Goal: Task Accomplishment & Management: Manage account settings

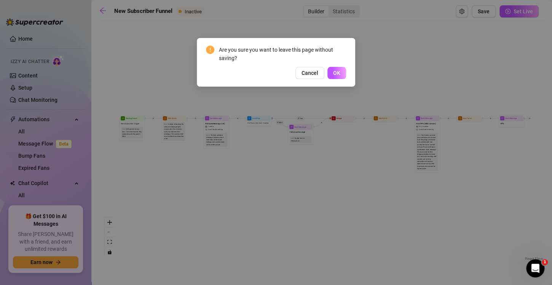
click at [341, 79] on div "Are you sure you want to leave this page without saving? Cancel OK" at bounding box center [276, 62] width 158 height 49
click at [340, 75] on button "OK" at bounding box center [336, 73] width 19 height 12
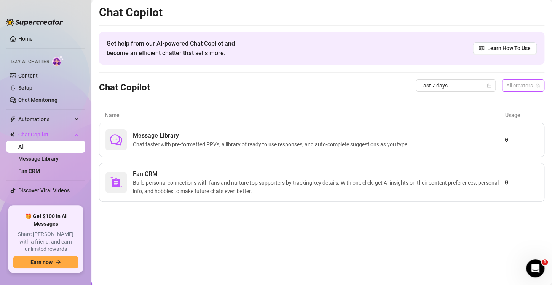
click at [507, 86] on span "All creators" at bounding box center [522, 85] width 33 height 11
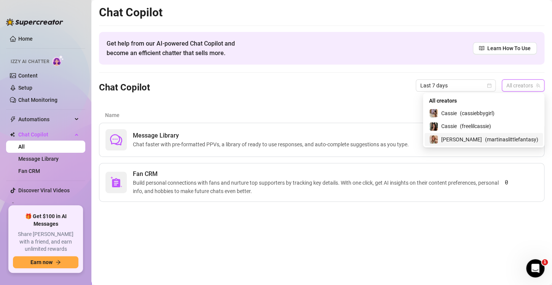
click at [486, 141] on span "( martinaslittlefantasy )" at bounding box center [511, 139] width 53 height 8
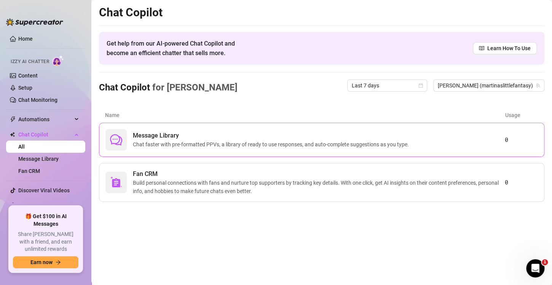
click at [191, 132] on span "Message Library" at bounding box center [272, 135] width 279 height 9
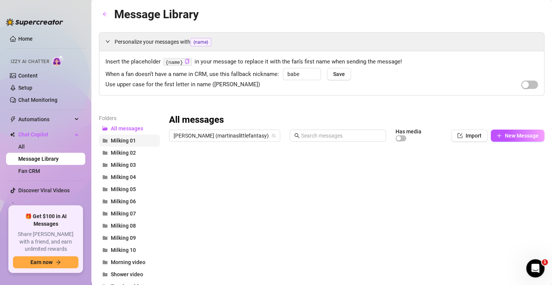
click at [118, 145] on button "Milking 01" at bounding box center [129, 141] width 61 height 12
click at [504, 138] on span "New Message" at bounding box center [521, 136] width 34 height 6
type textarea "Type your message here..."
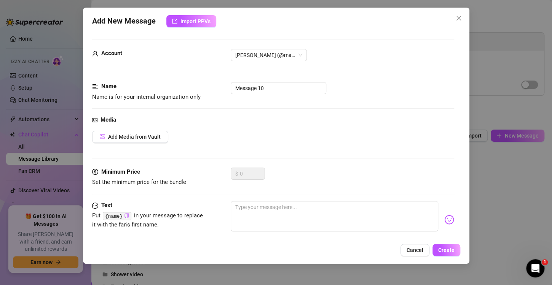
click at [39, 114] on div "Add New Message Import PPVs Account [PERSON_NAME] (@martinaslittlefantasy) Name…" at bounding box center [276, 142] width 552 height 285
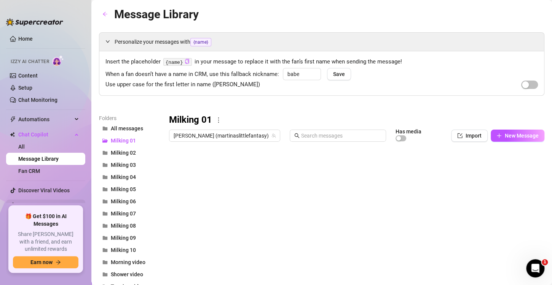
click at [38, 204] on link "Settings" at bounding box center [28, 206] width 20 height 6
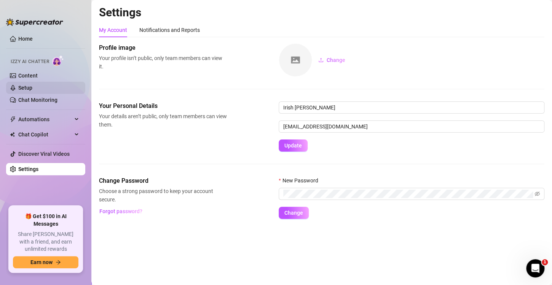
click at [32, 85] on link "Setup" at bounding box center [25, 88] width 14 height 6
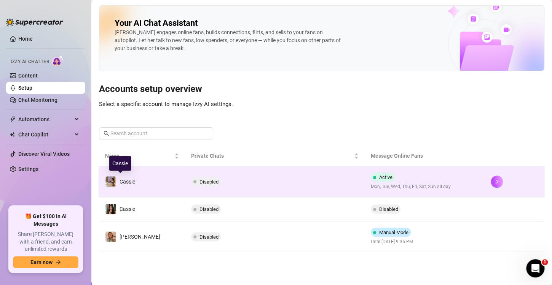
click at [108, 181] on img at bounding box center [110, 181] width 11 height 11
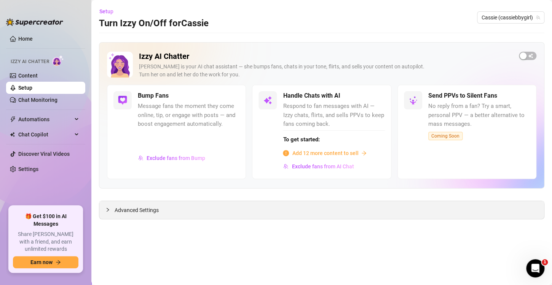
click at [126, 209] on span "Advanced Settings" at bounding box center [136, 210] width 44 height 8
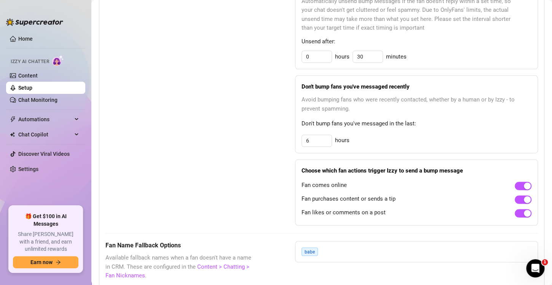
scroll to position [436, 0]
click at [58, 128] on ul "Home Izzy AI Chatter Content Setup Chat Monitoring Automations All Message Flow…" at bounding box center [45, 116] width 79 height 173
click at [67, 129] on span "Chat Copilot" at bounding box center [45, 135] width 54 height 12
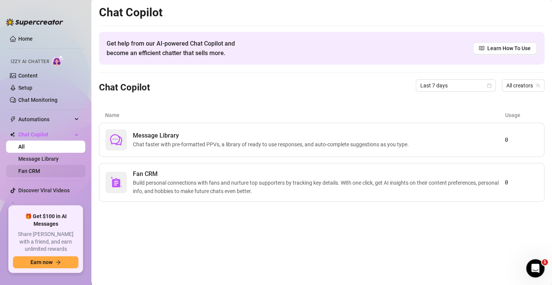
click at [40, 168] on link "Fan CRM" at bounding box center [29, 171] width 22 height 6
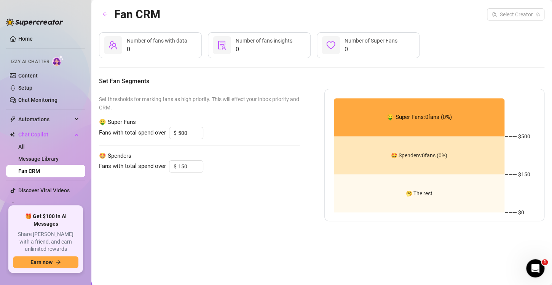
type input "50"
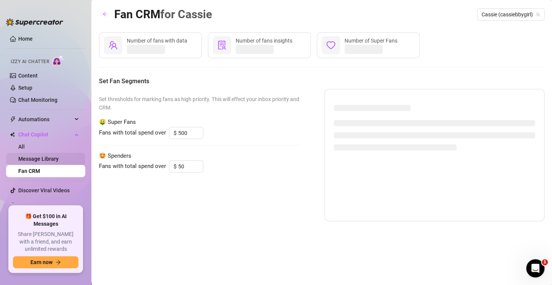
click at [56, 156] on link "Message Library" at bounding box center [38, 159] width 40 height 6
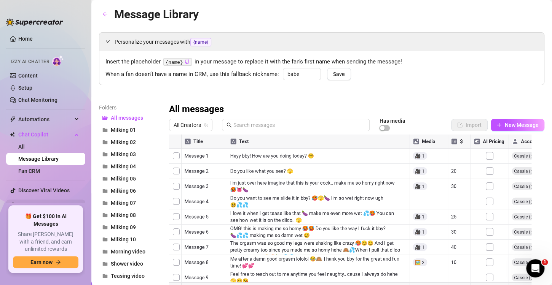
click at [38, 203] on link "Settings" at bounding box center [28, 206] width 20 height 6
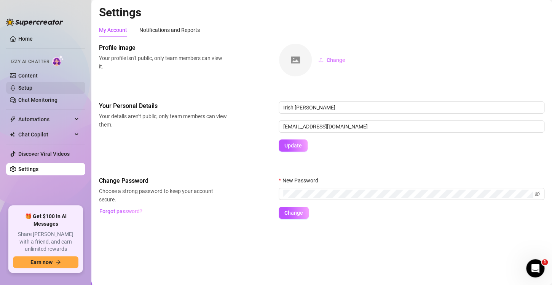
click at [32, 85] on link "Setup" at bounding box center [25, 88] width 14 height 6
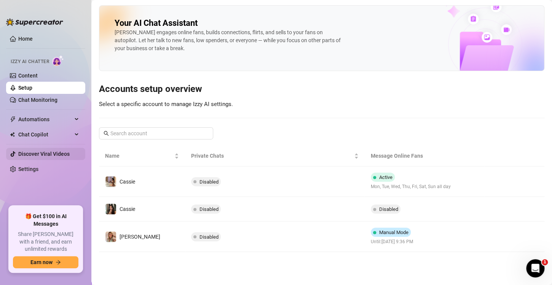
click at [29, 152] on link "Discover Viral Videos" at bounding box center [43, 154] width 51 height 6
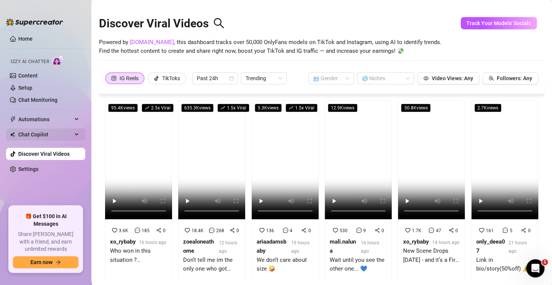
click at [62, 132] on span "Chat Copilot" at bounding box center [45, 135] width 54 height 12
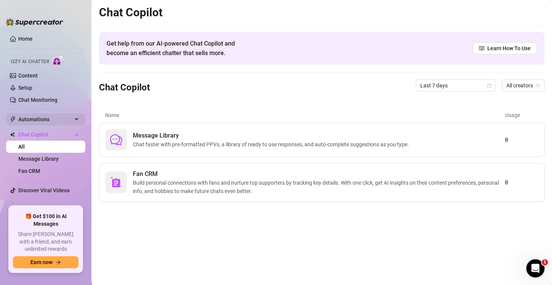
click at [59, 119] on span "Automations" at bounding box center [45, 119] width 54 height 12
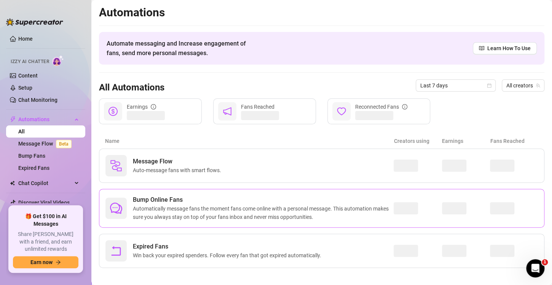
click at [139, 207] on span "Automatically message fans the moment fans come online with a personal message.…" at bounding box center [263, 213] width 261 height 17
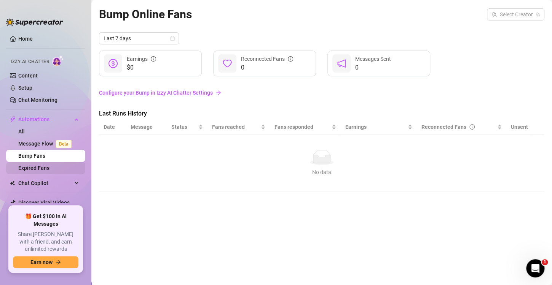
click at [27, 170] on link "Expired Fans" at bounding box center [33, 168] width 31 height 6
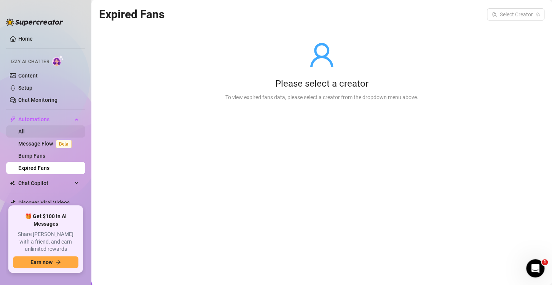
click at [25, 134] on link "All" at bounding box center [21, 132] width 6 height 6
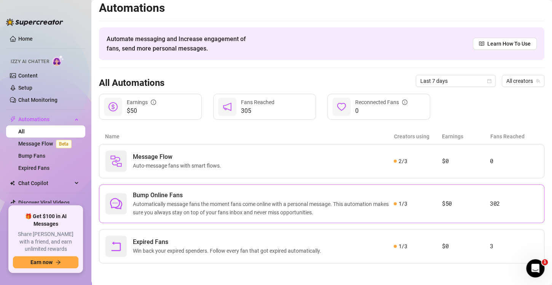
scroll to position [3, 0]
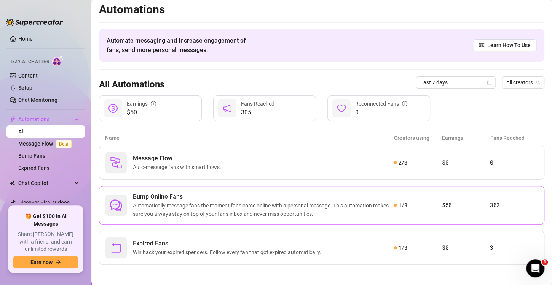
click at [227, 208] on span "Automatically message fans the moment fans come online with a personal message.…" at bounding box center [263, 210] width 261 height 17
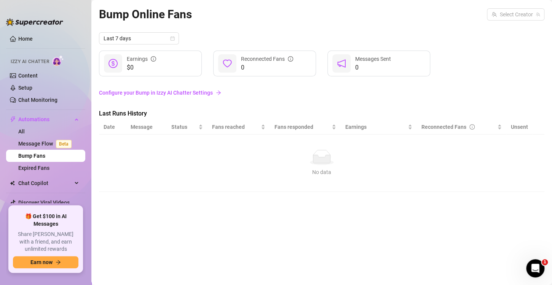
click at [45, 155] on link "Bump Fans" at bounding box center [31, 156] width 27 height 6
click at [49, 165] on link "Expired Fans" at bounding box center [33, 168] width 31 height 6
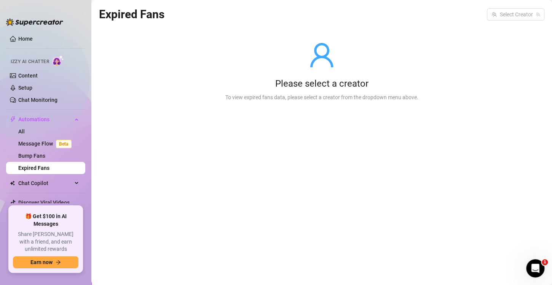
click at [49, 165] on link "Expired Fans" at bounding box center [33, 168] width 31 height 6
click at [494, 12] on input "search" at bounding box center [511, 14] width 41 height 11
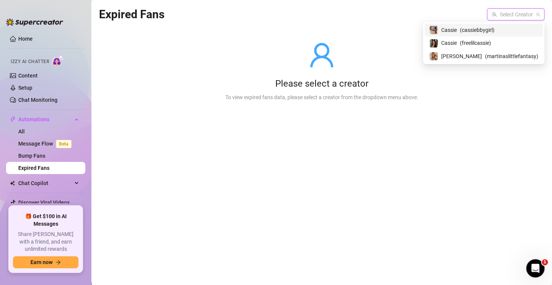
click at [494, 28] on span "( cassiebbygirl )" at bounding box center [476, 30] width 35 height 8
